Goal: Task Accomplishment & Management: Manage account settings

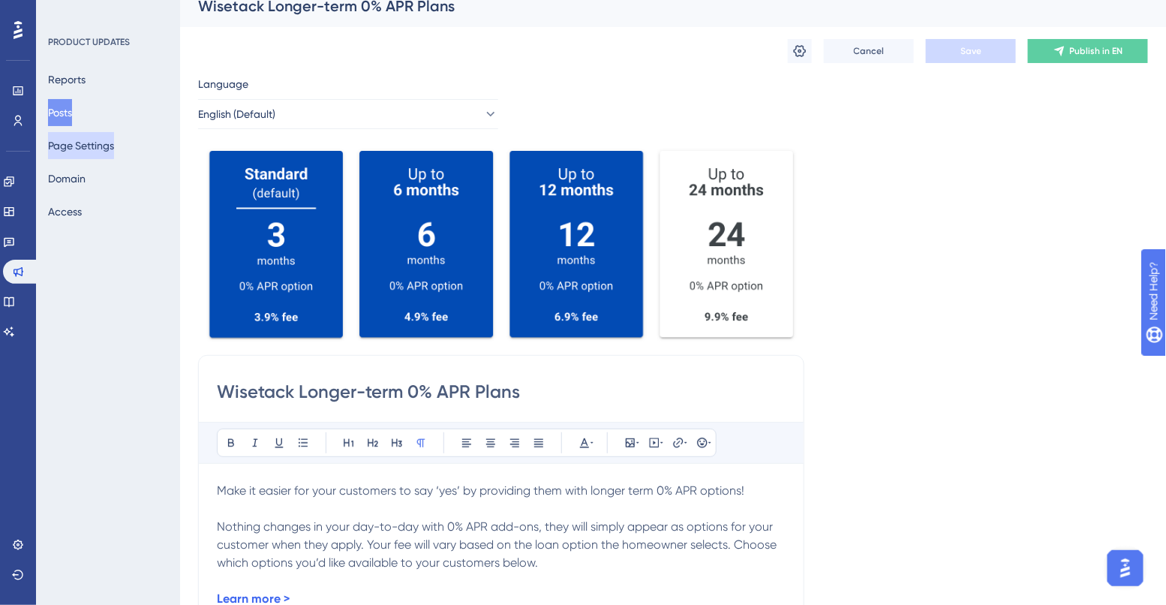
click at [92, 140] on button "Page Settings" at bounding box center [81, 145] width 66 height 27
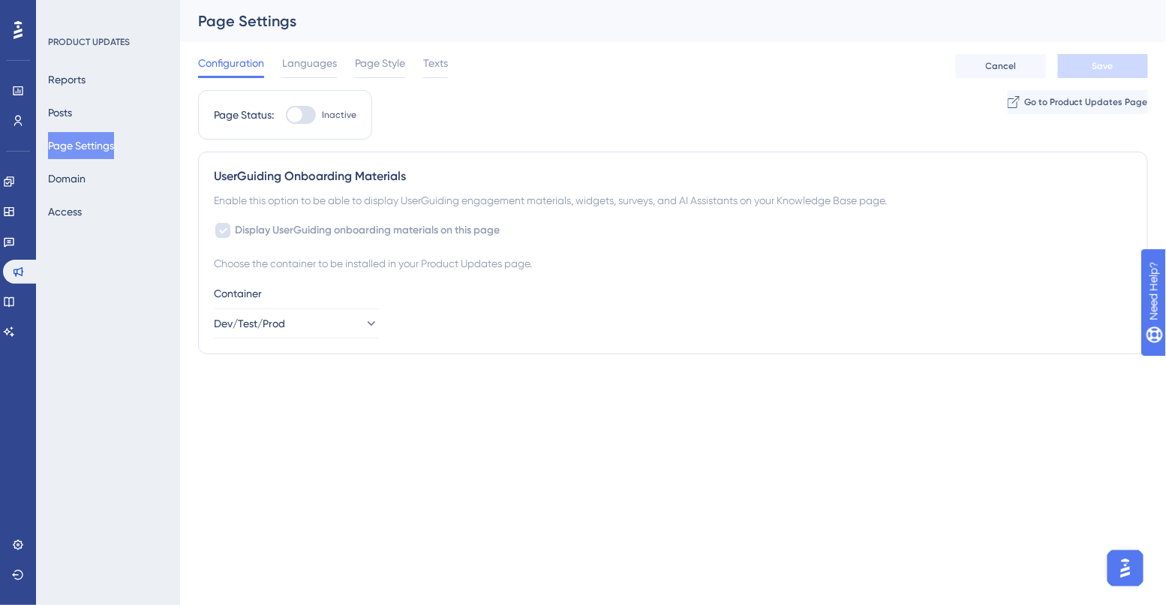
click at [302, 121] on div at bounding box center [301, 115] width 30 height 18
click at [286, 116] on input "Inactive" at bounding box center [285, 115] width 1 height 1
checkbox input "true"
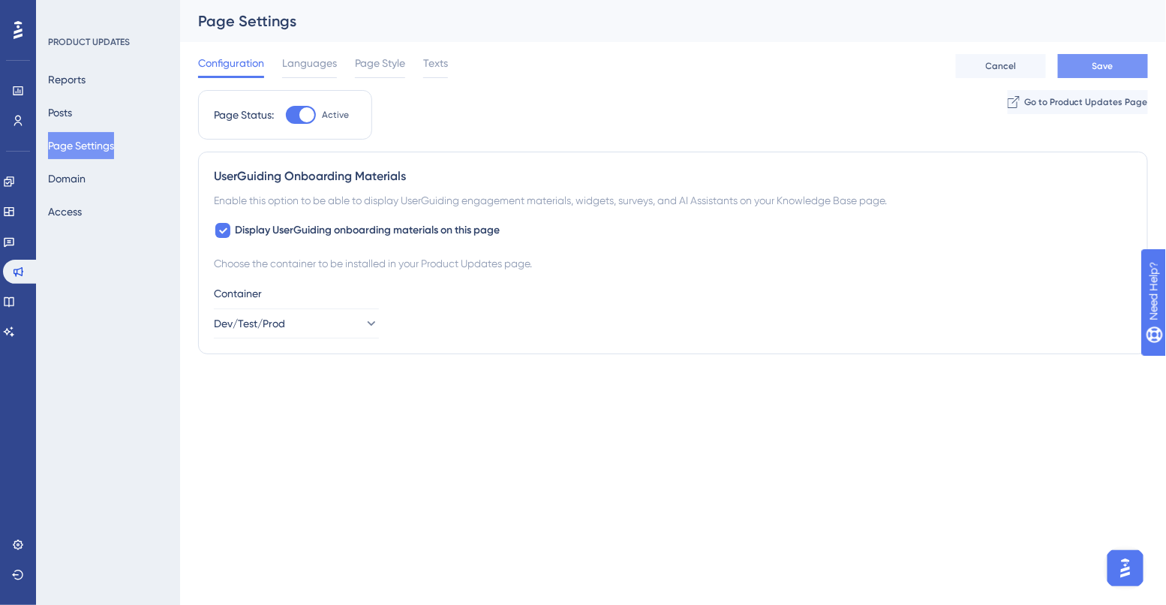
click at [1084, 74] on button "Save" at bounding box center [1103, 66] width 90 height 24
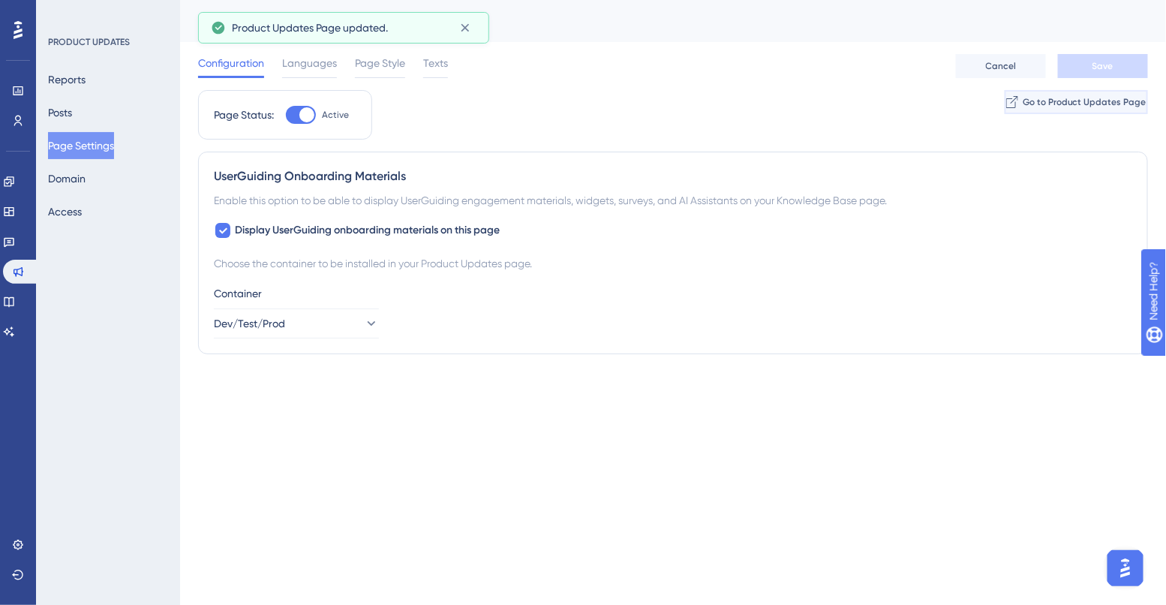
click at [1055, 105] on span "Go to Product Updates Page" at bounding box center [1085, 102] width 124 height 12
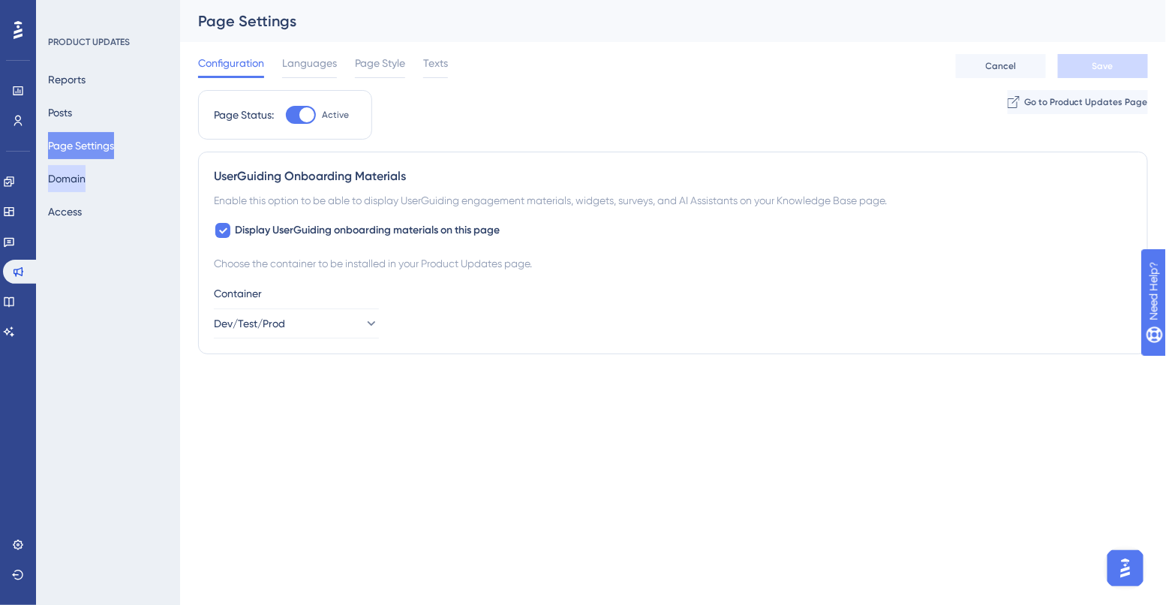
click at [80, 177] on button "Domain" at bounding box center [67, 178] width 38 height 27
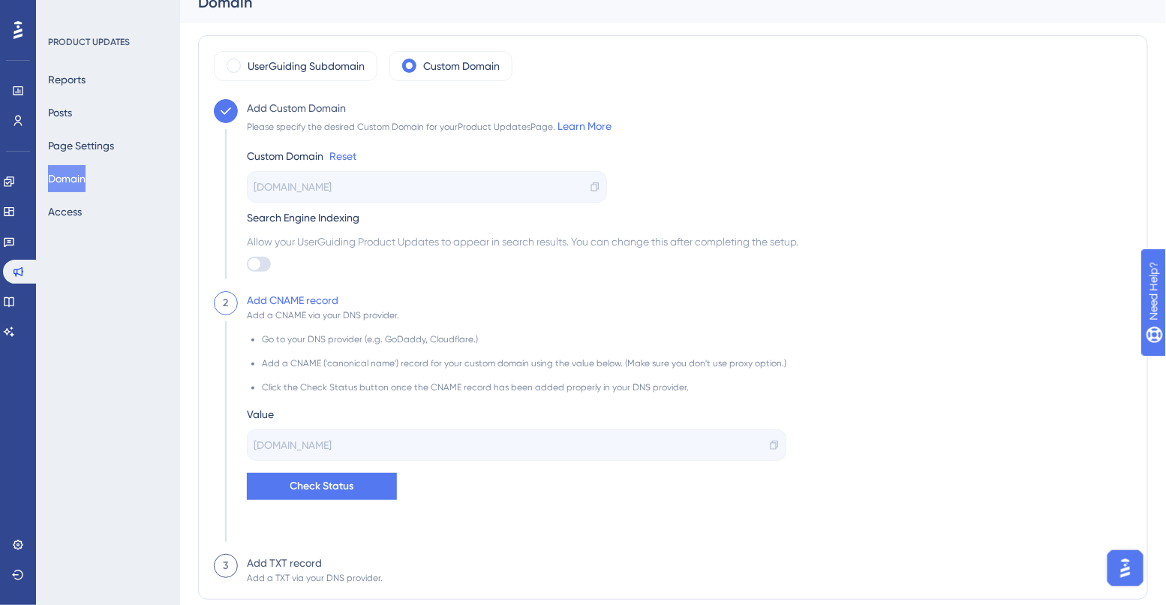
scroll to position [20, 0]
